Goal: Task Accomplishment & Management: Use online tool/utility

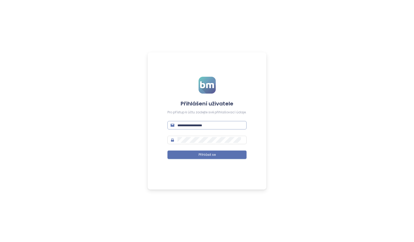
click at [189, 125] on input "text" at bounding box center [211, 125] width 66 height 6
click at [193, 126] on input "text" at bounding box center [211, 125] width 66 height 6
type input "**********"
click at [215, 156] on span "Přihlásit se" at bounding box center [207, 155] width 17 height 5
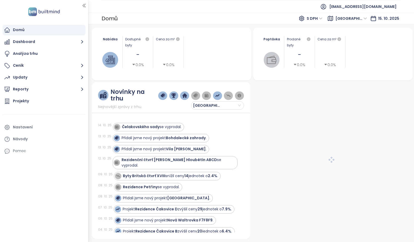
click at [173, 97] on img "button" at bounding box center [174, 95] width 4 height 5
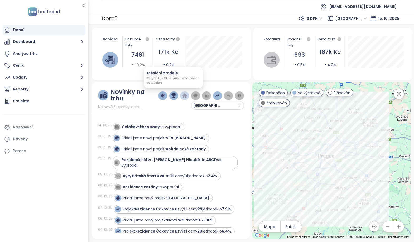
click at [174, 95] on img "button" at bounding box center [174, 95] width 4 height 5
click at [158, 107] on div "[GEOGRAPHIC_DATA]" at bounding box center [201, 99] width 86 height 21
click at [163, 115] on div "Novinky na trhu Nejnovější zprávy z trhu. [GEOGRAPHIC_DATA] [DATE] [GEOGRAPHIC_…" at bounding box center [171, 160] width 159 height 157
